Goal: Information Seeking & Learning: Learn about a topic

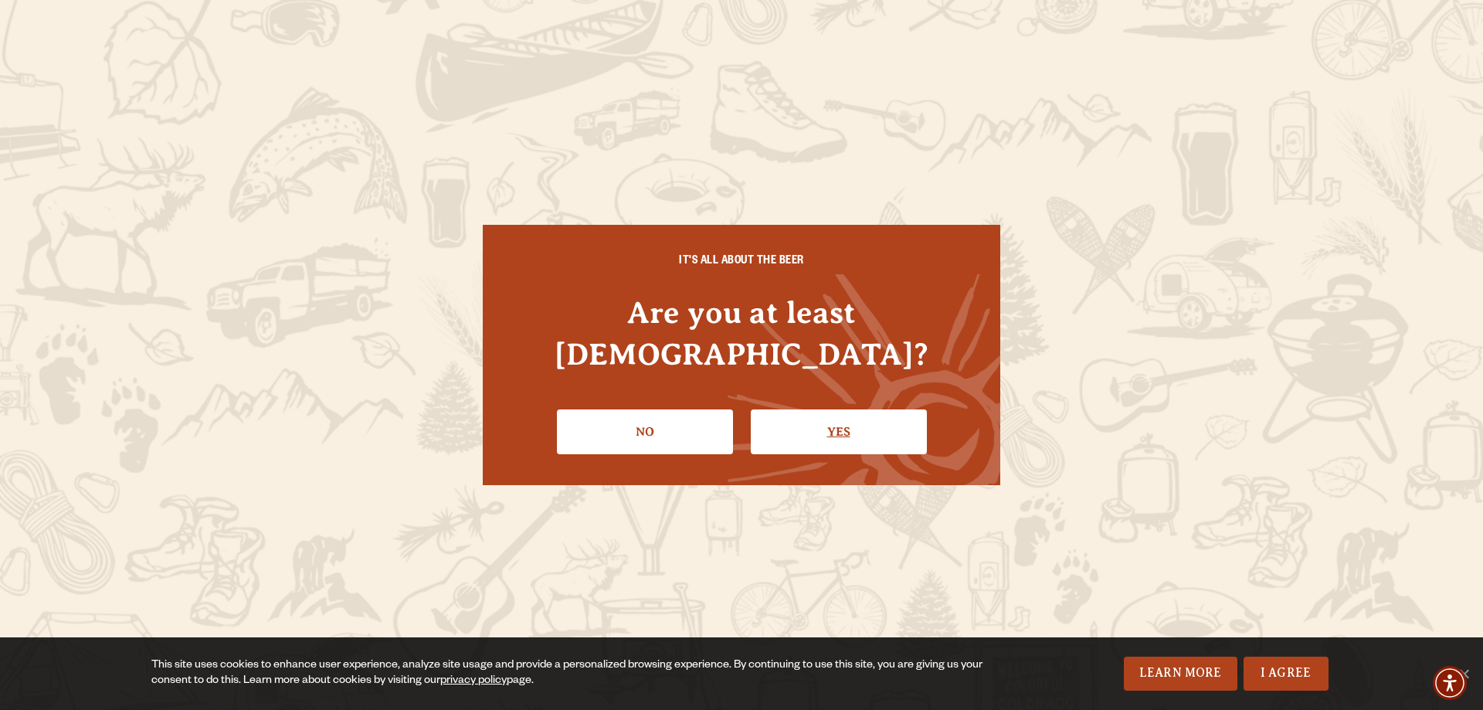
click at [825, 416] on link "Yes" at bounding box center [839, 431] width 176 height 45
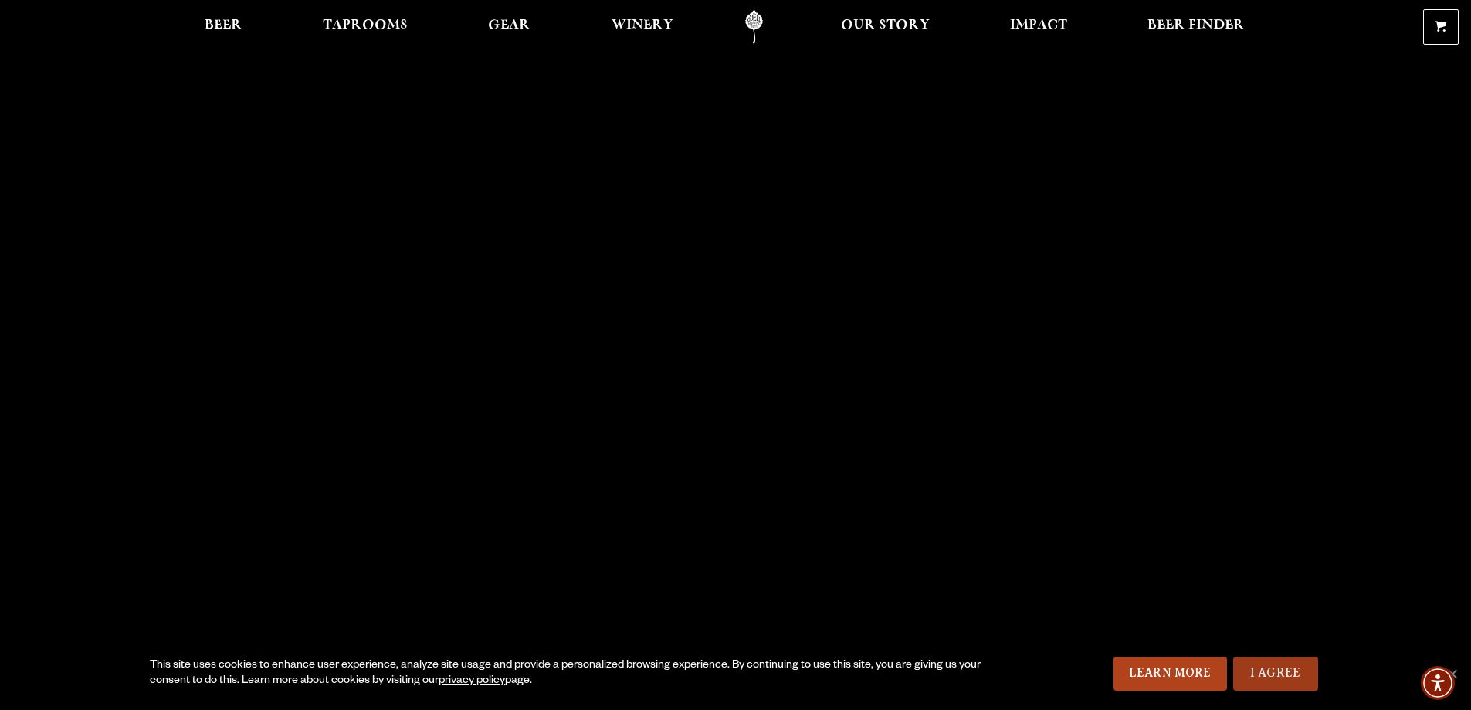
click at [1282, 673] on link "I Agree" at bounding box center [1276, 674] width 85 height 34
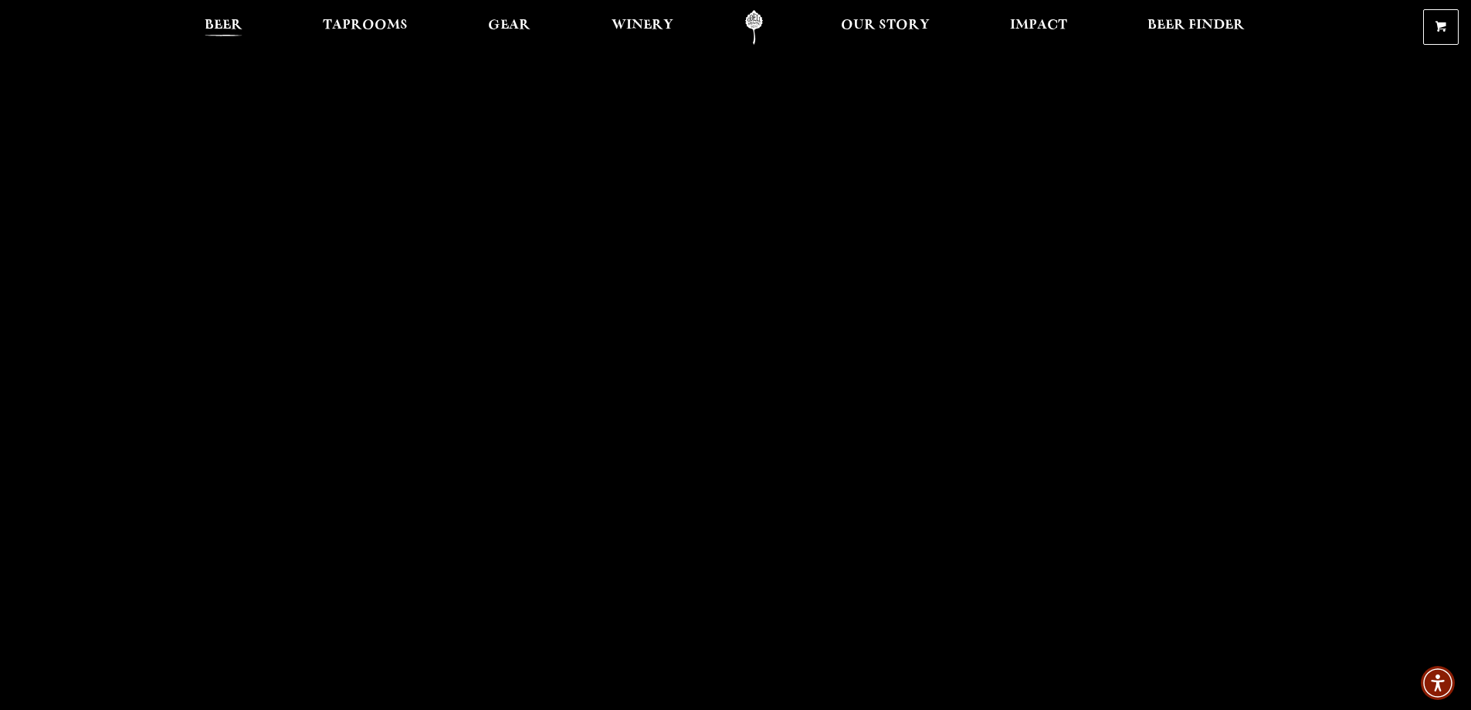
click at [232, 25] on span "Beer" at bounding box center [224, 25] width 38 height 12
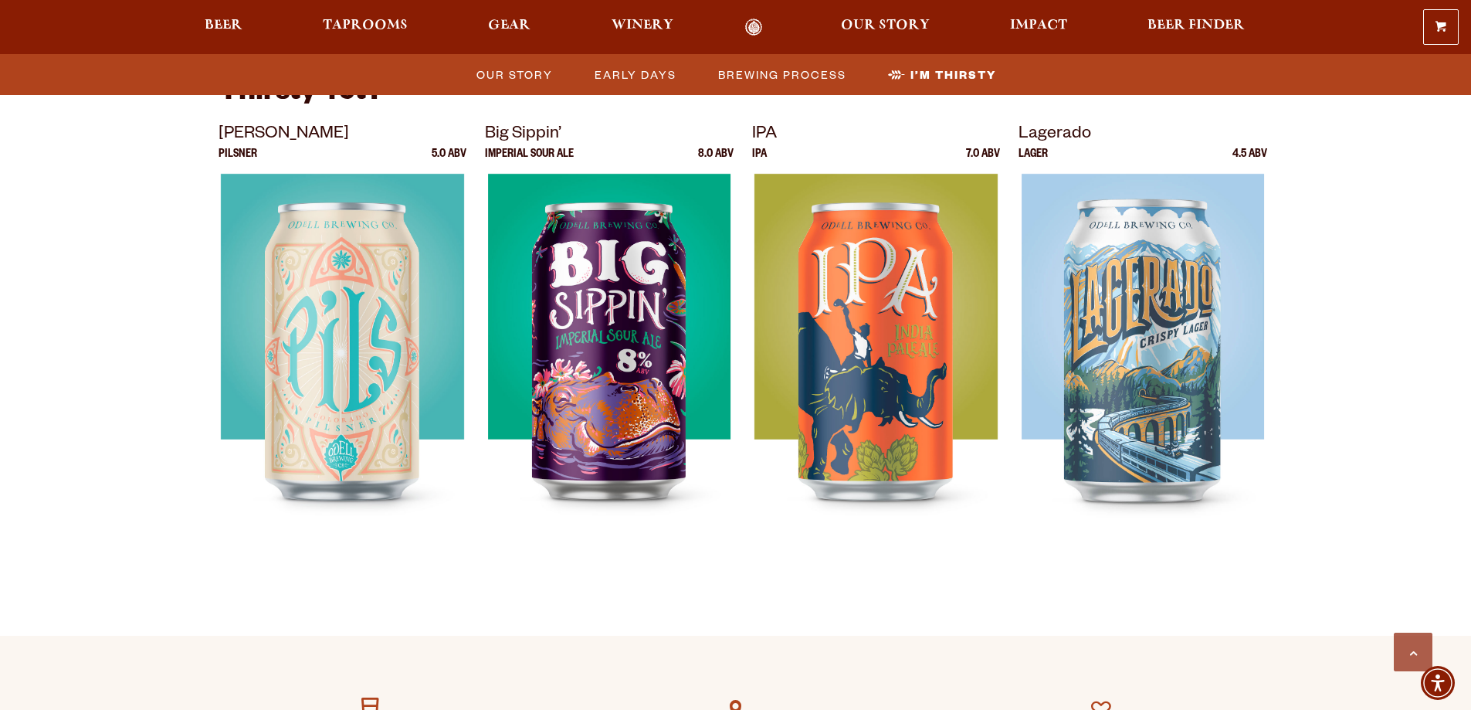
scroll to position [4094, 0]
